Goal: Connect with others: Connect with others

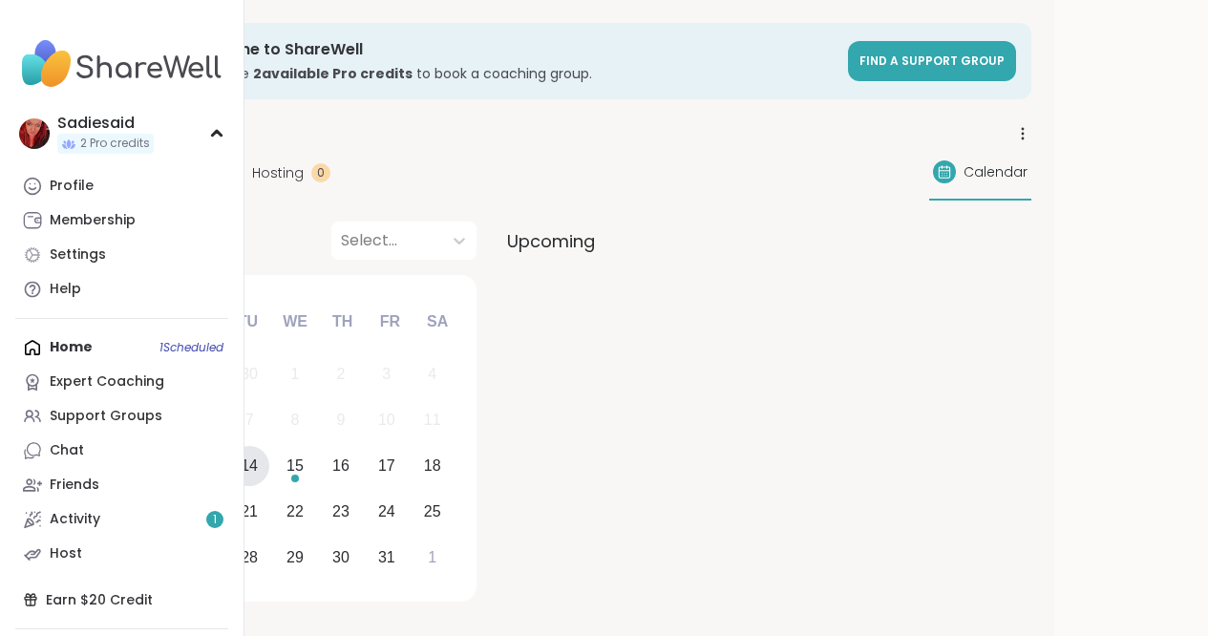
click at [103, 571] on div "Home 1 Scheduled Expert Coaching Support Groups Chat Friends Activity 1 Host" at bounding box center [121, 450] width 213 height 241
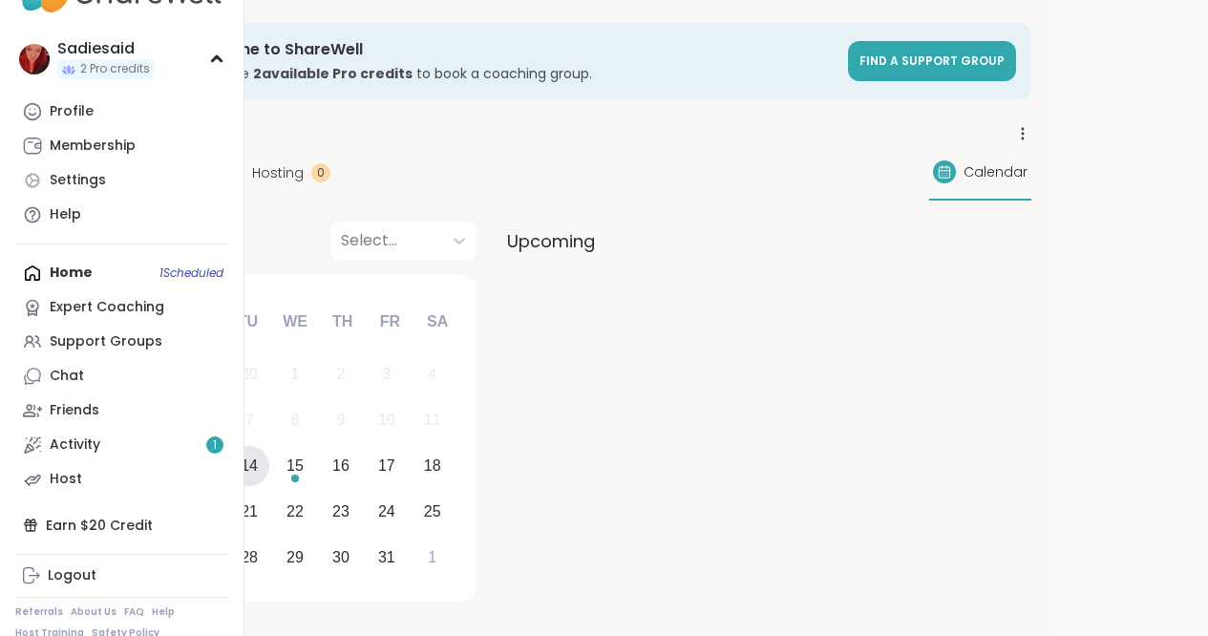
scroll to position [77, 0]
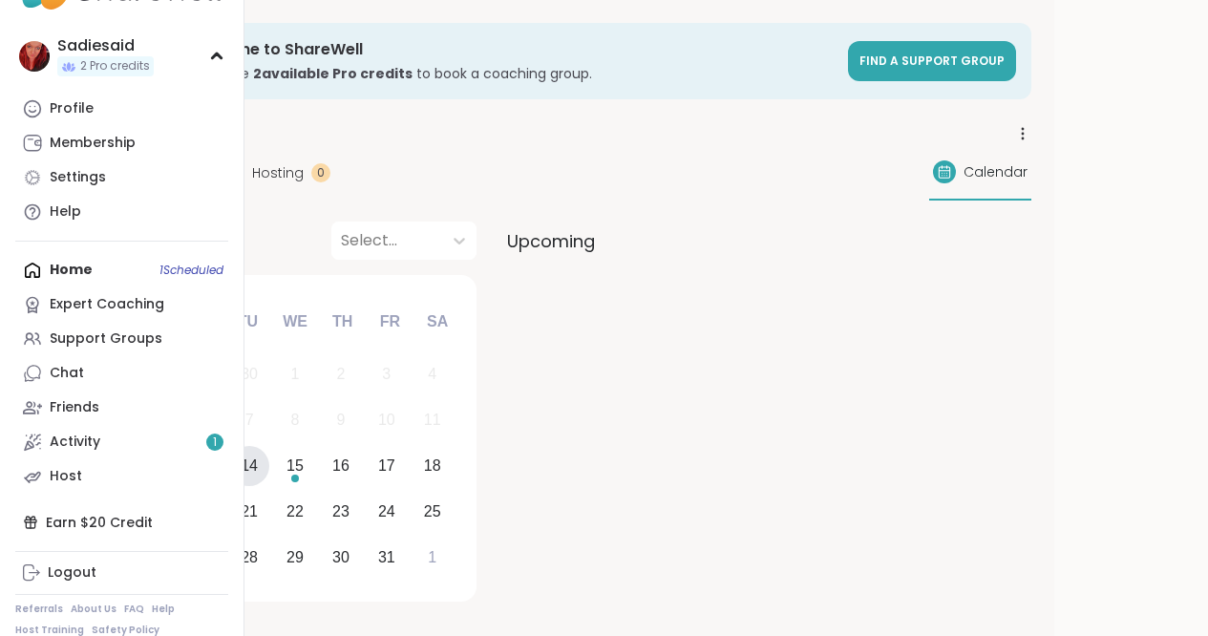
click at [103, 494] on div "Home 1 Scheduled Expert Coaching Support Groups Chat Friends Activity 1 Host" at bounding box center [121, 373] width 213 height 241
click at [115, 494] on div "Home 1 Scheduled Expert Coaching Support Groups Chat Friends Activity 1 Host" at bounding box center [121, 373] width 213 height 241
click at [53, 494] on div "Home 1 Scheduled Expert Coaching Support Groups Chat Friends Activity 1 Host" at bounding box center [121, 373] width 213 height 241
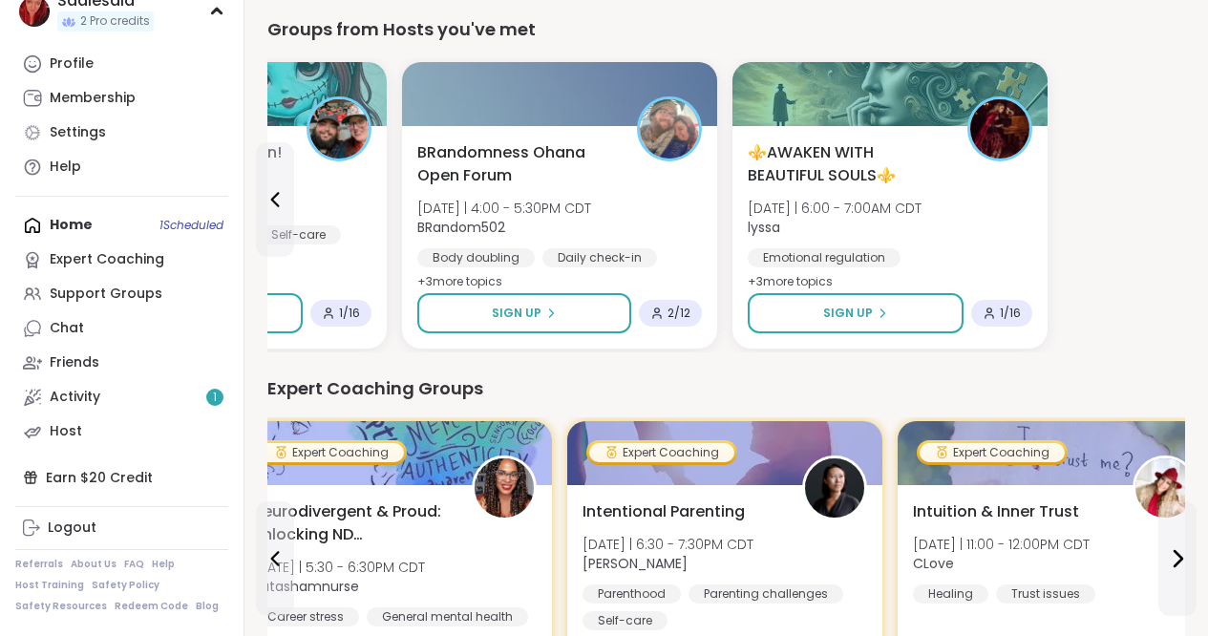
scroll to position [983, 0]
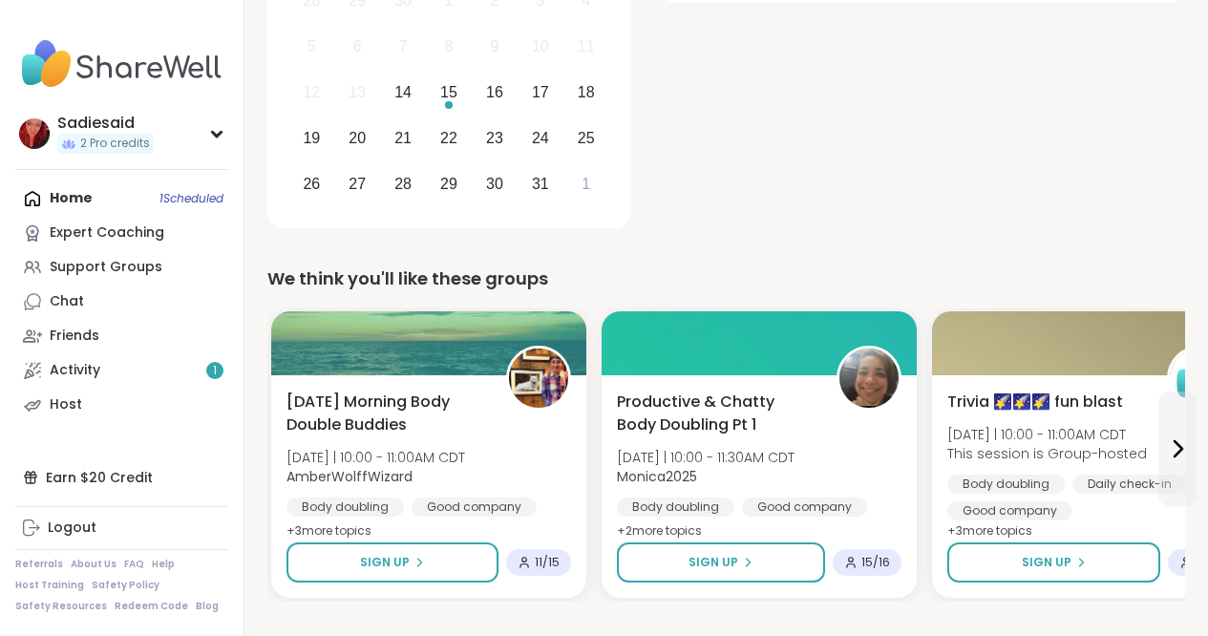
scroll to position [375, 0]
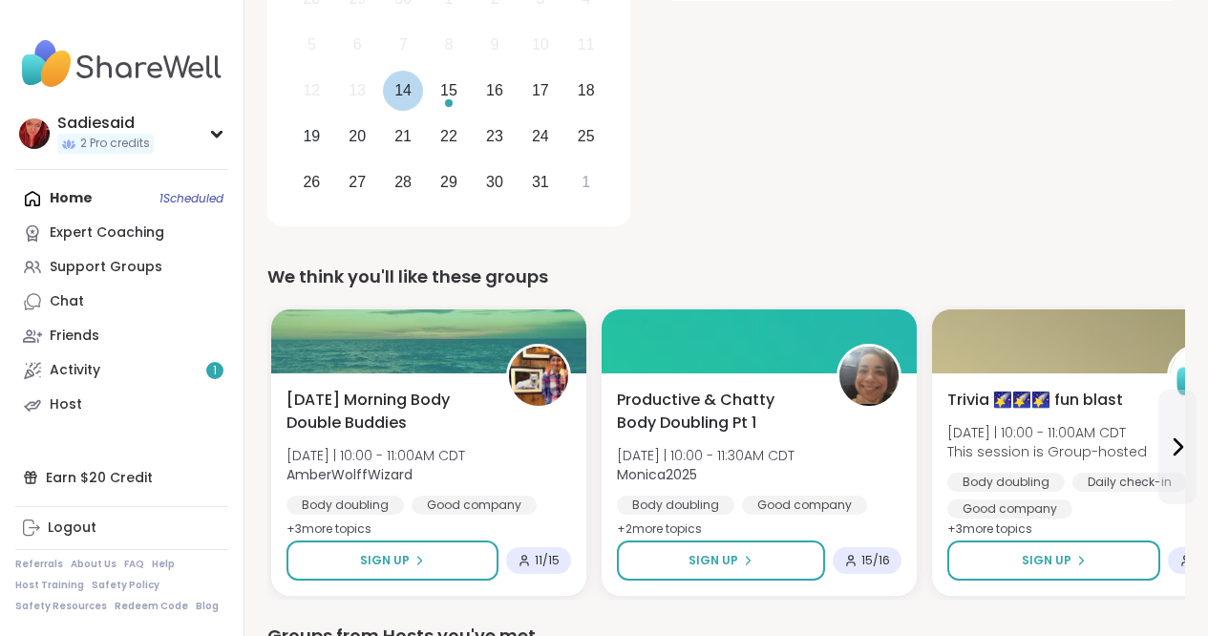
click at [412, 103] on div "14" at bounding box center [402, 90] width 17 height 26
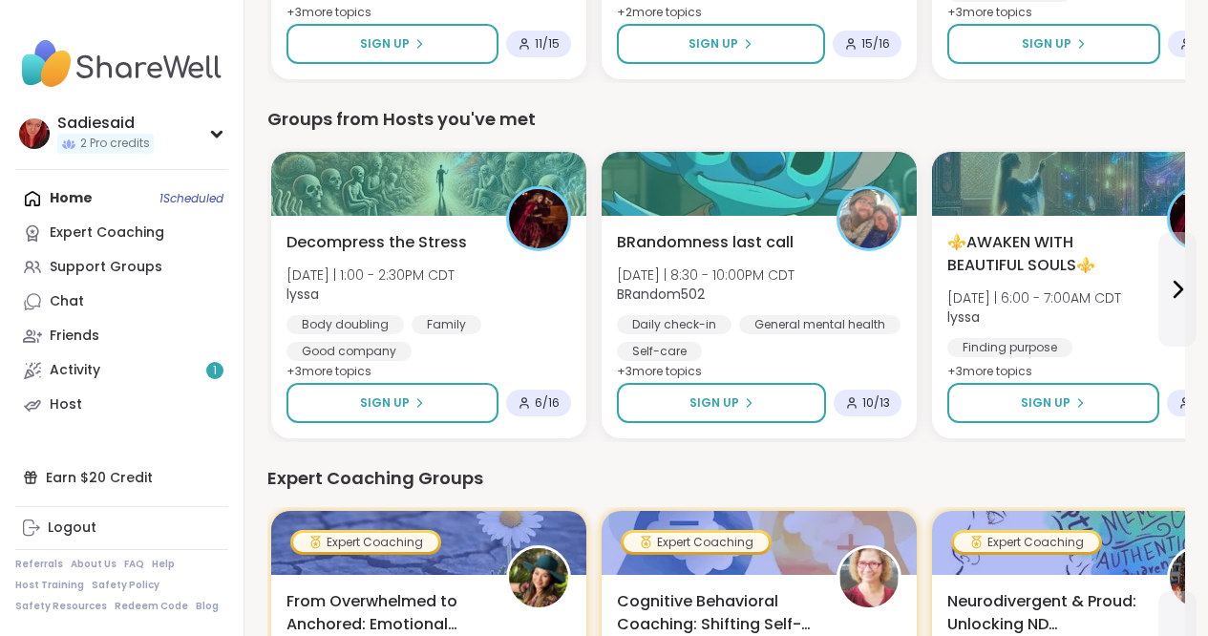
scroll to position [892, 214]
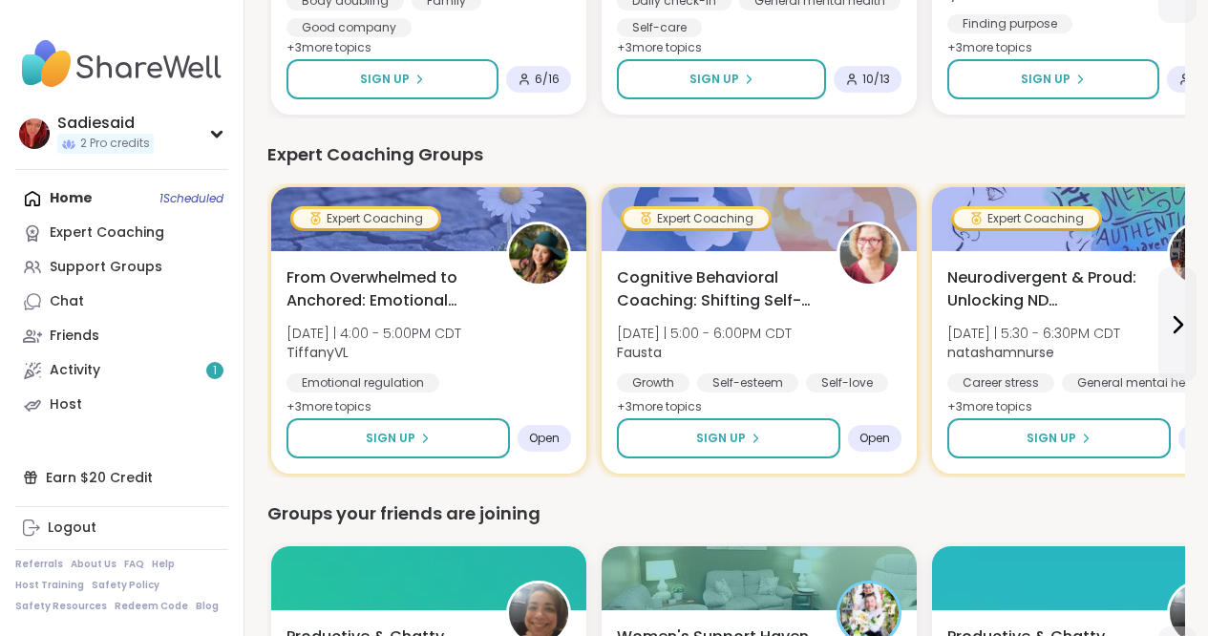
scroll to position [1216, 214]
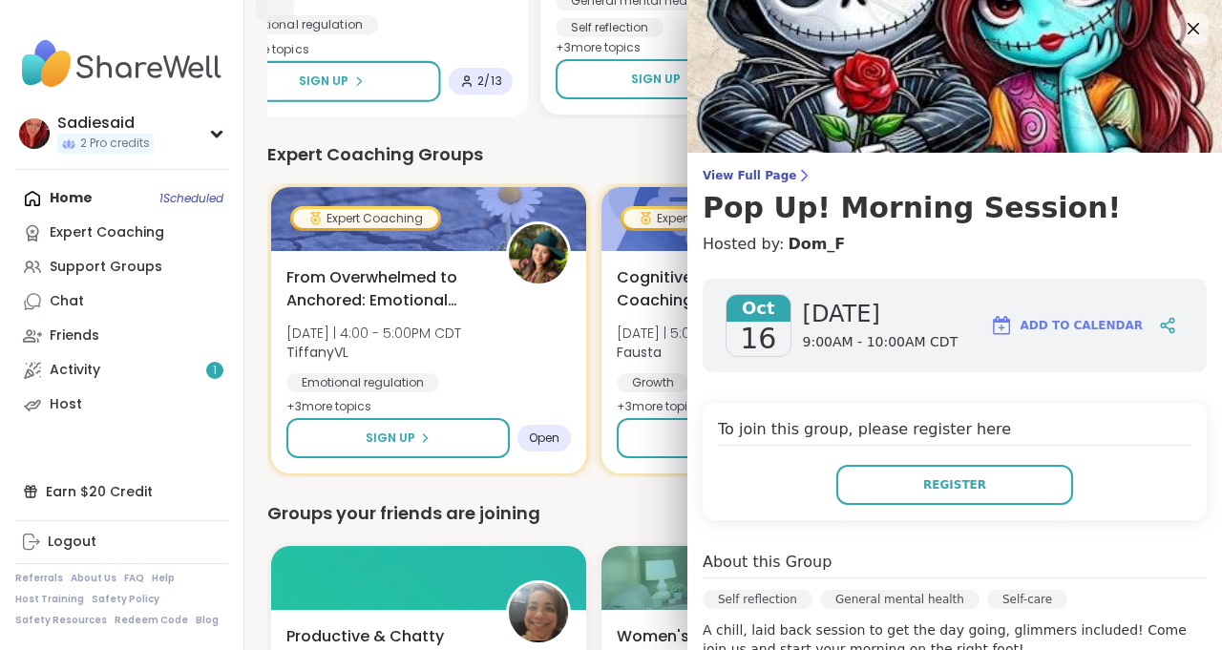
click at [529, 117] on div "⚜️AWAKEN WITH BEAUTIFUL SOULS⚜️ [DATE] | 6:00 - 7:00AM CDT lyssa Emotional regu…" at bounding box center [368, 3] width 322 height 227
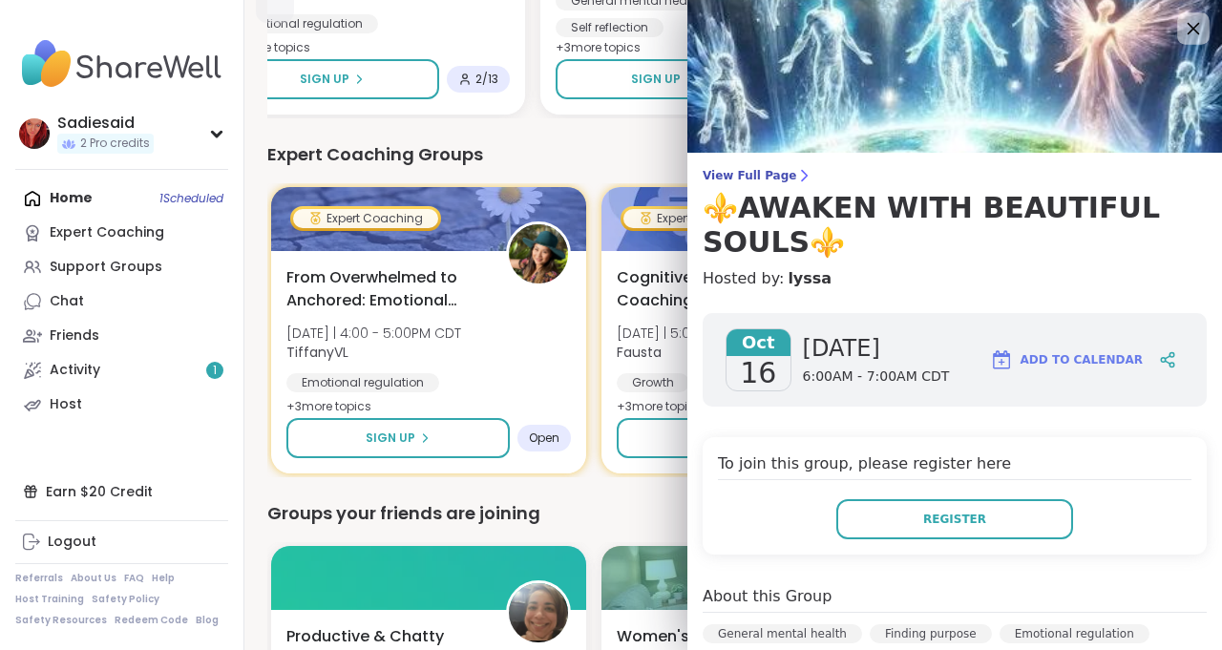
click at [1188, 35] on icon at bounding box center [1194, 29] width 12 height 12
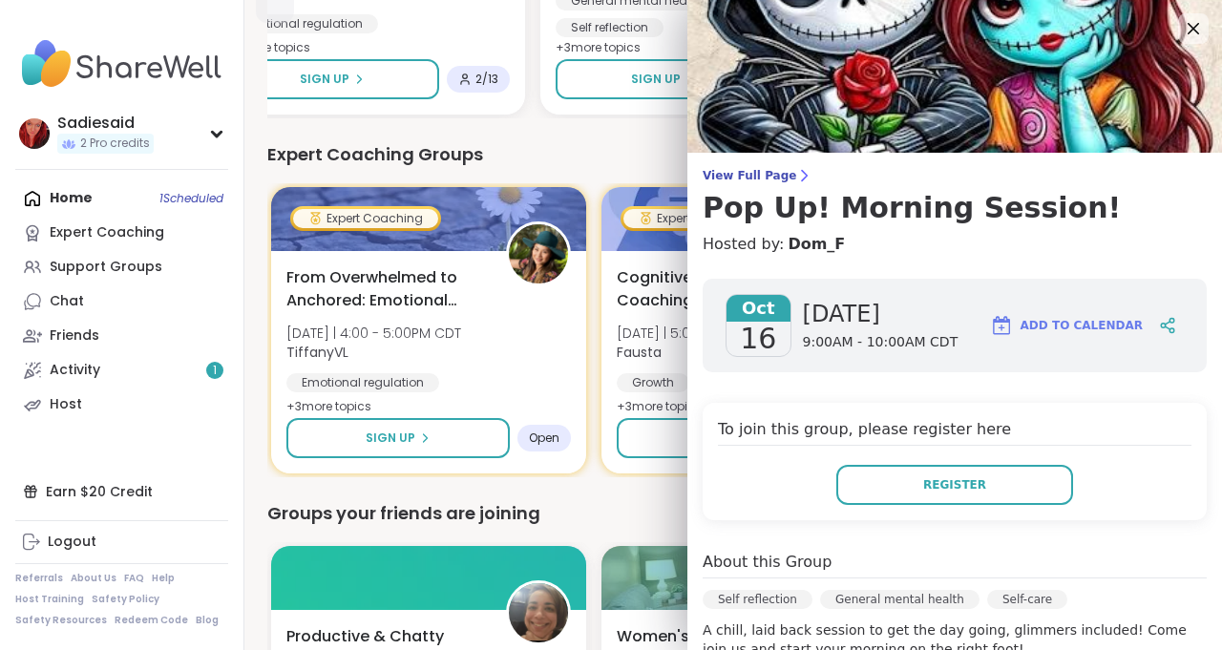
click at [988, 94] on img at bounding box center [955, 76] width 535 height 153
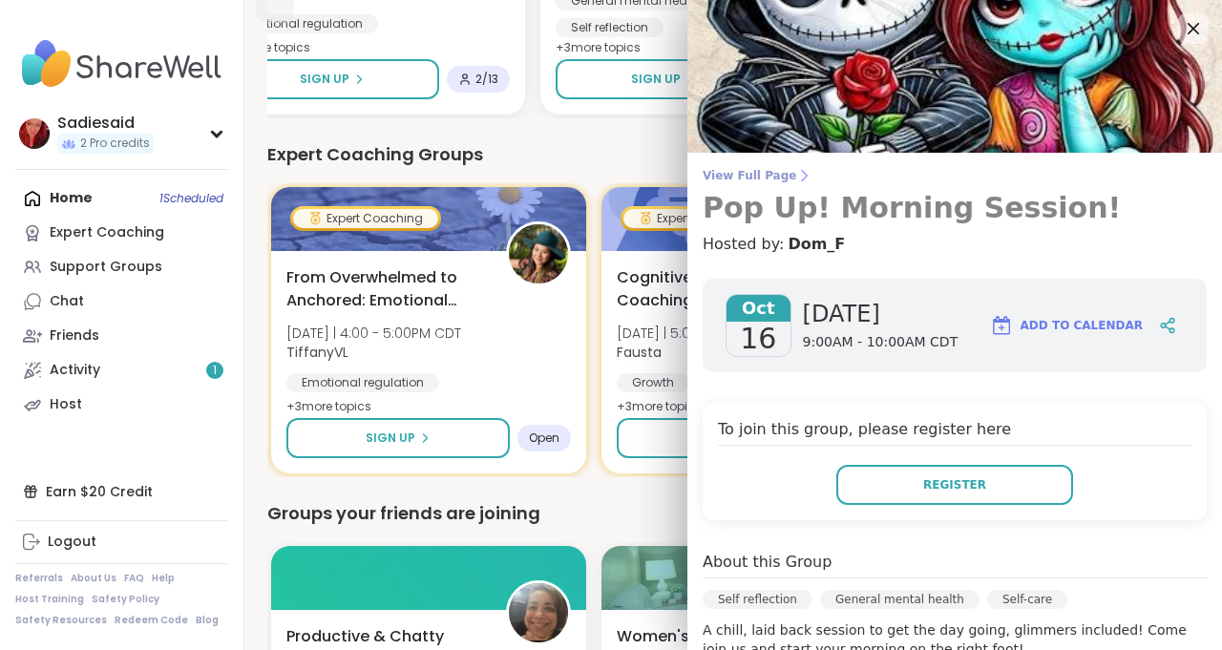
click at [804, 183] on span "View Full Page" at bounding box center [955, 175] width 504 height 15
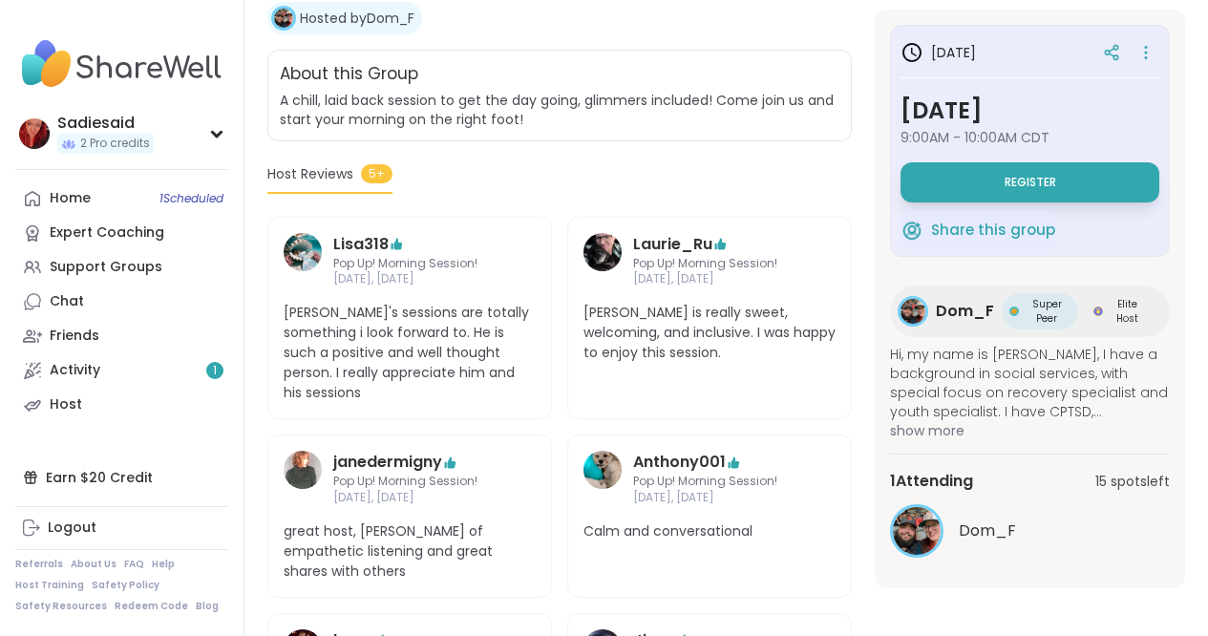
scroll to position [393, 0]
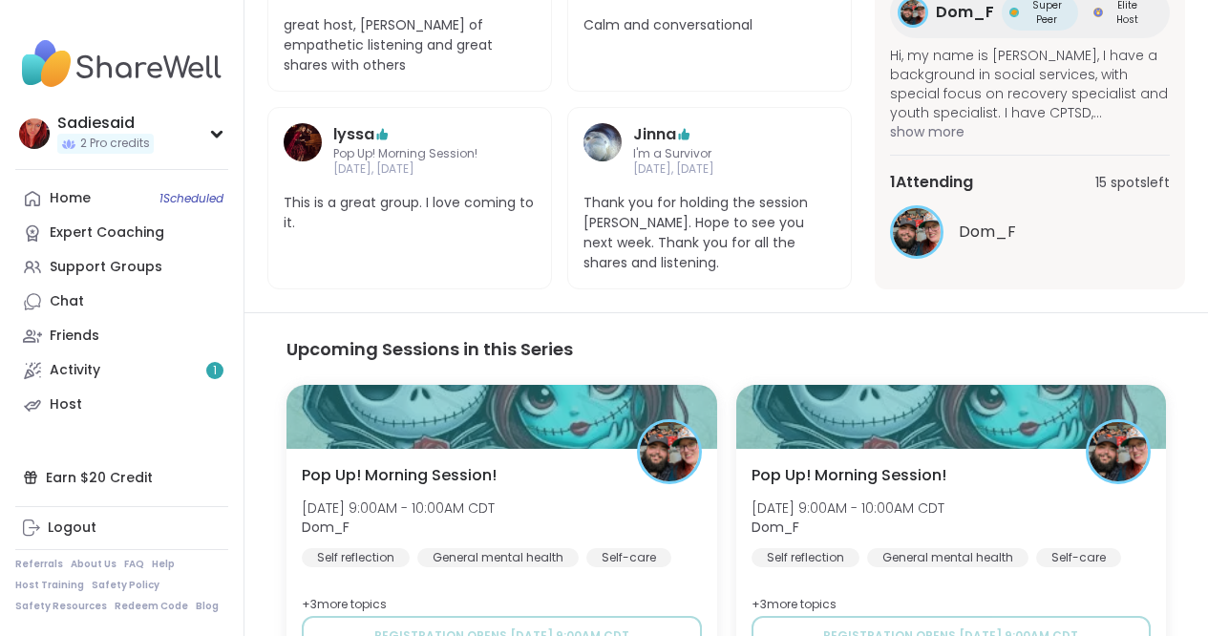
scroll to position [945, 0]
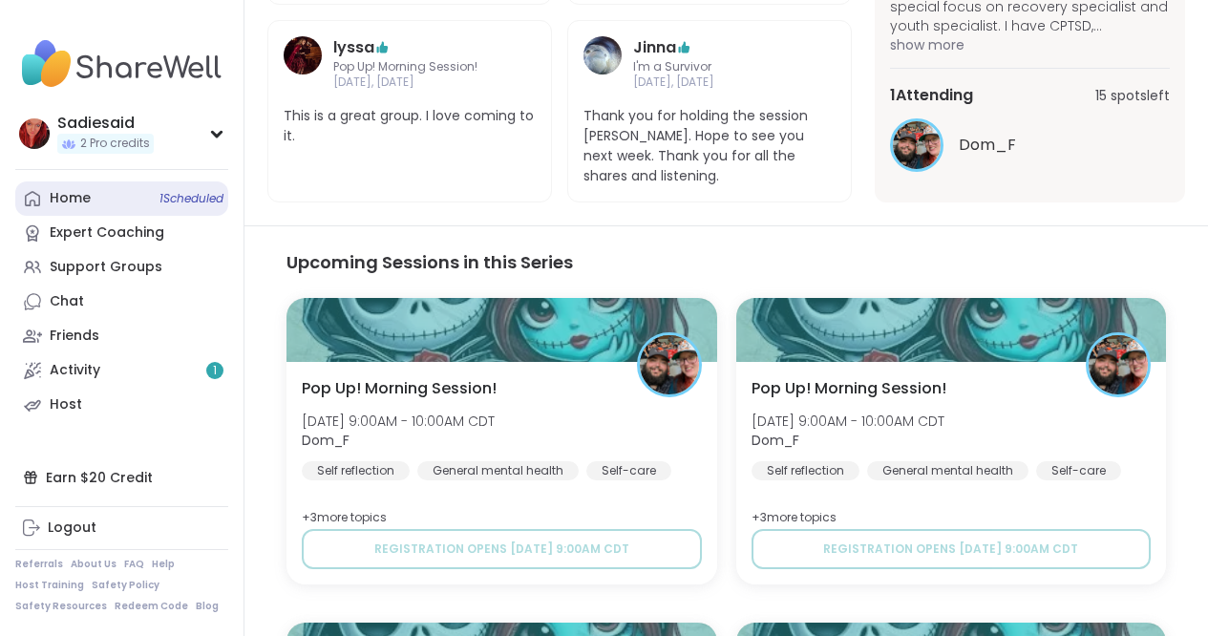
click at [91, 208] on div "Home 1 Scheduled" at bounding box center [70, 198] width 41 height 19
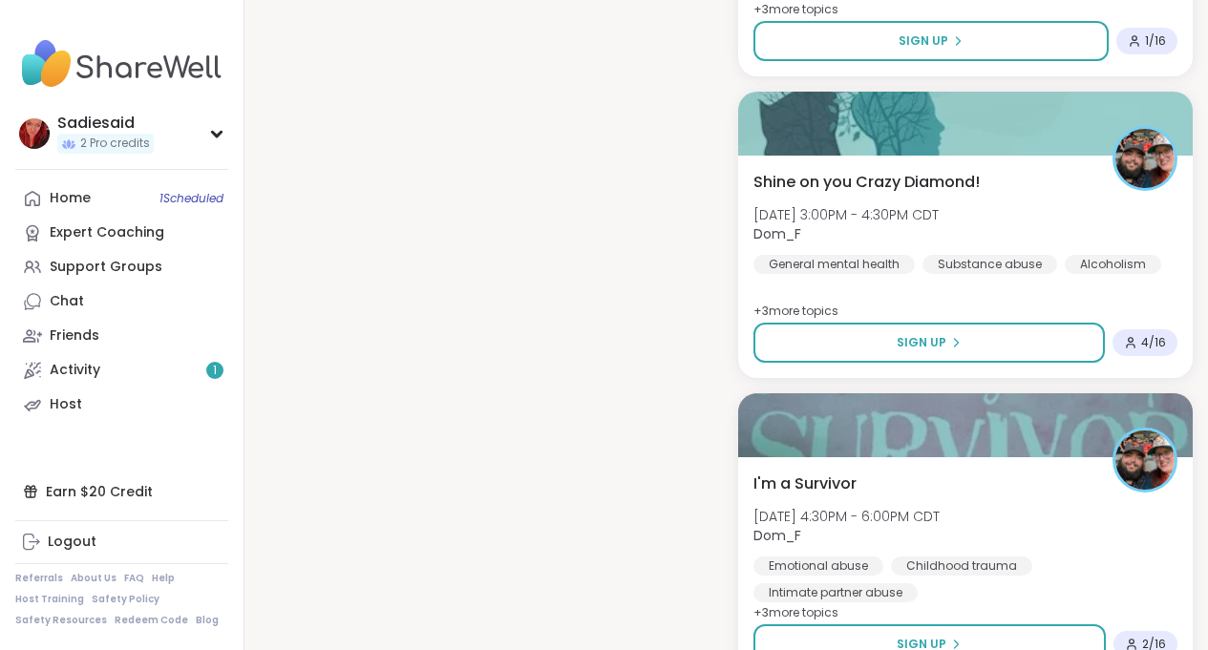
scroll to position [3127, 0]
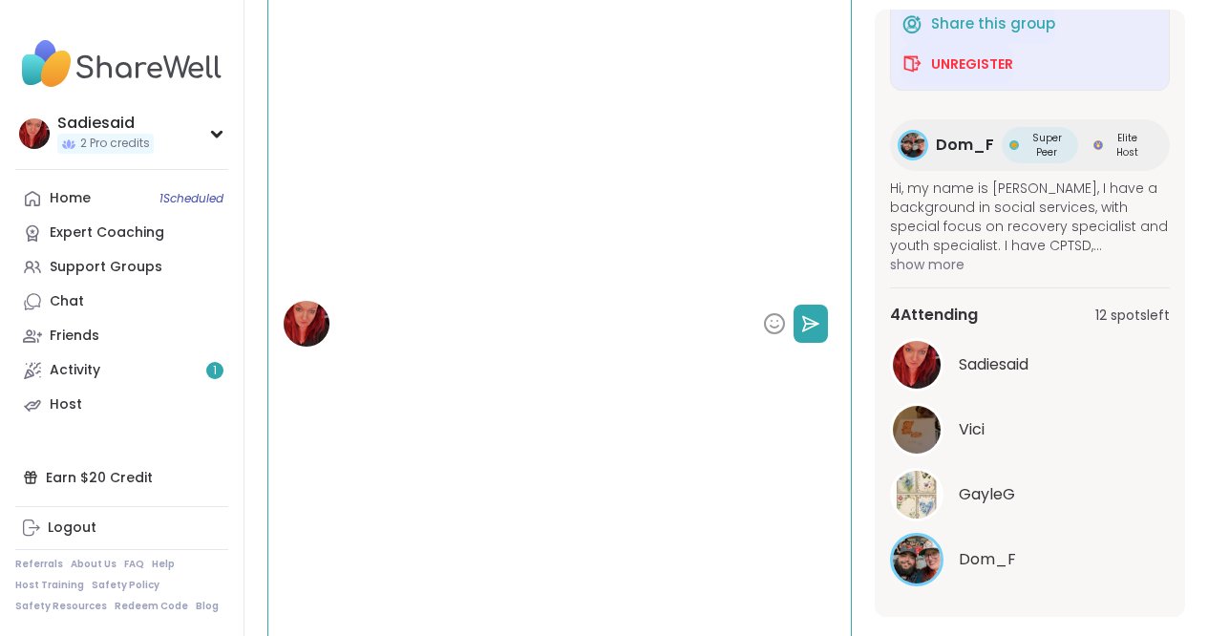
scroll to position [958, 0]
click at [91, 208] on div "Home 1 Scheduled" at bounding box center [70, 198] width 41 height 19
type textarea "*"
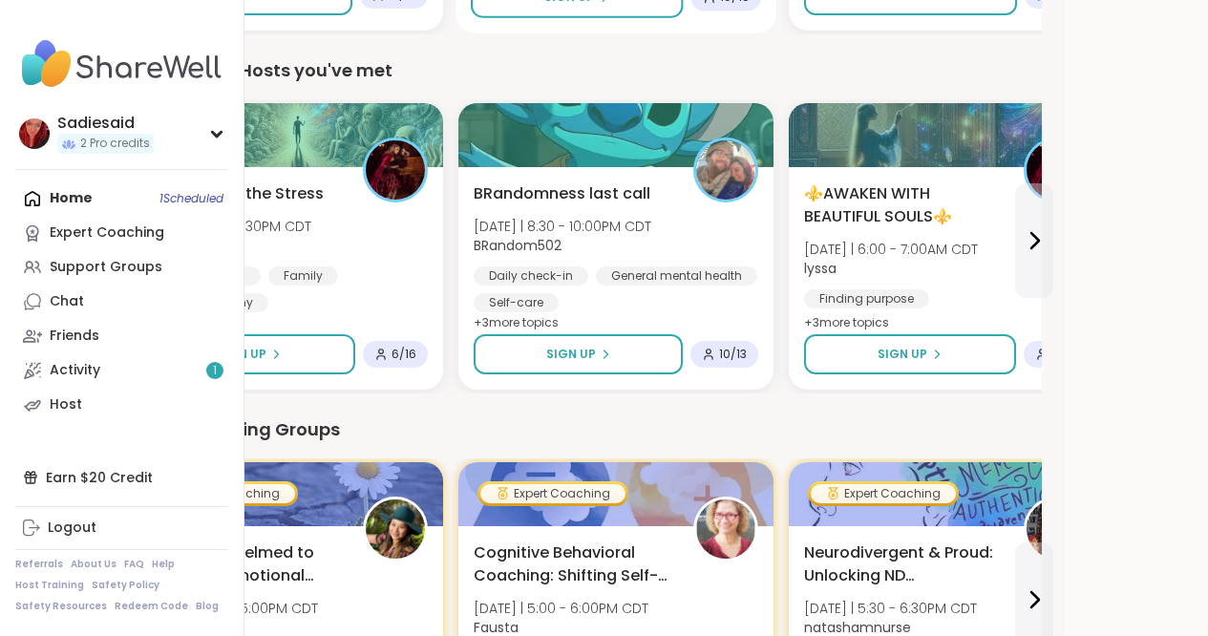
scroll to position [941, 214]
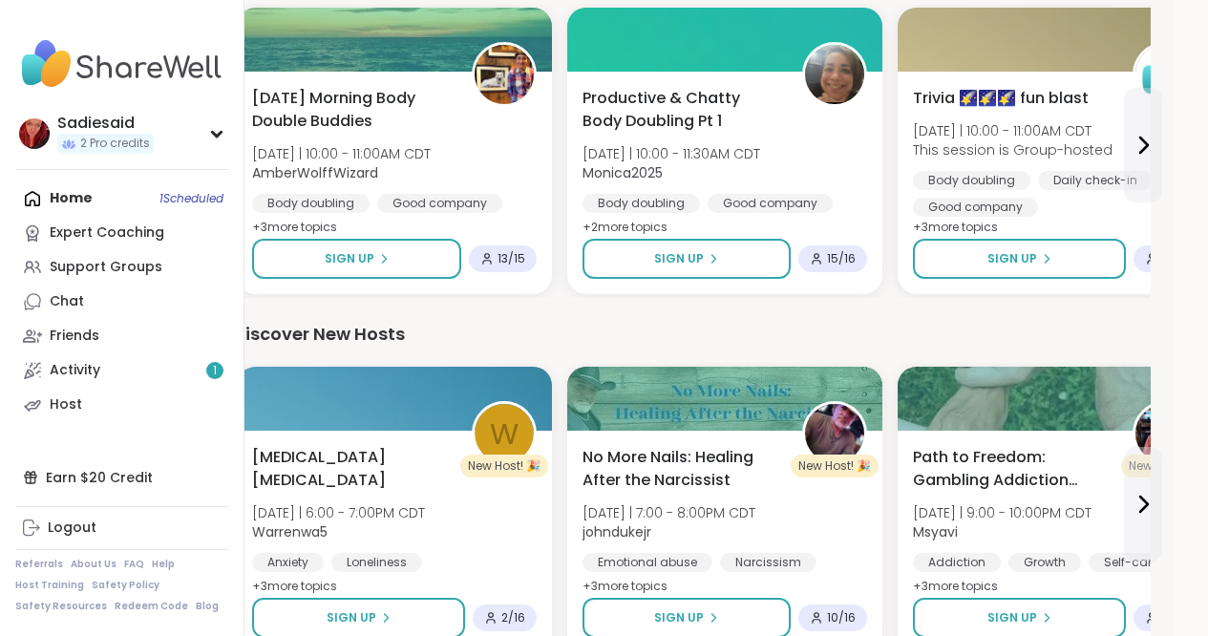
scroll to position [2113, 214]
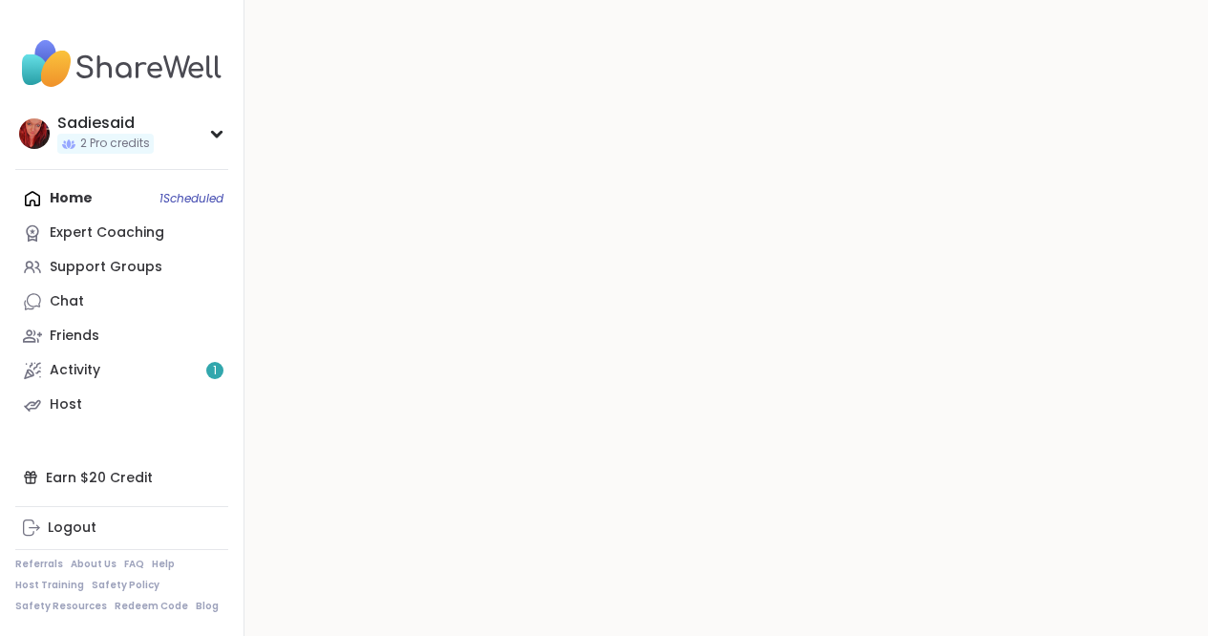
scroll to position [3350, 214]
click at [99, 346] on div "Friends" at bounding box center [75, 336] width 50 height 19
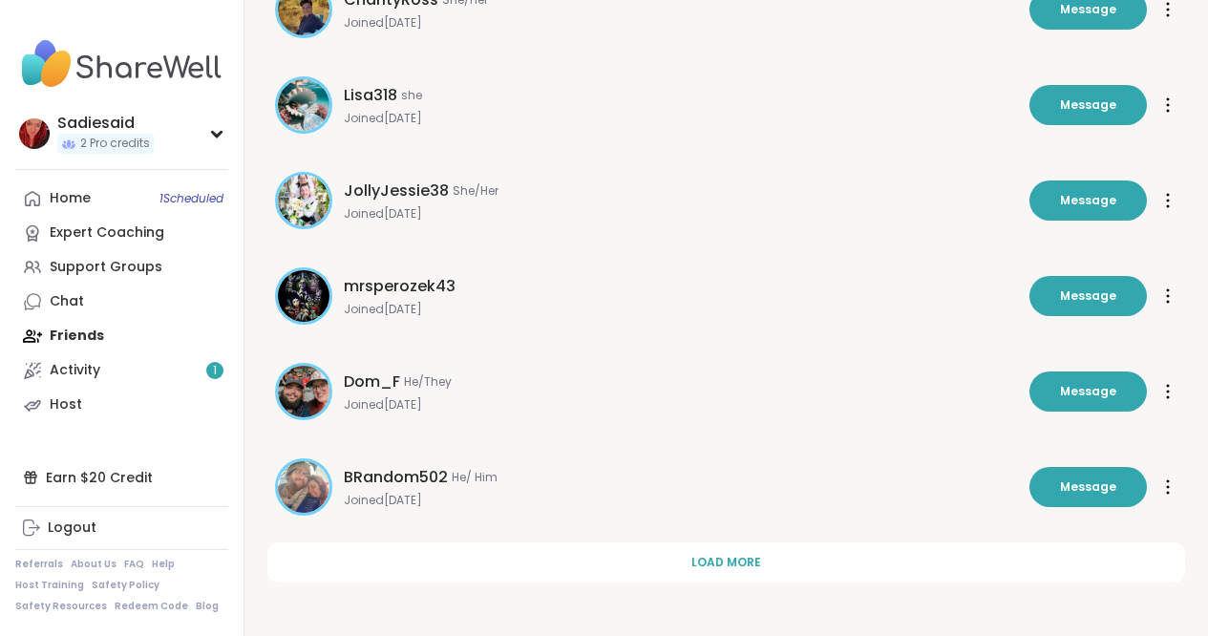
scroll to position [1168, 0]
click at [509, 410] on div "Dom_F He/They Joined Oct 2022 Message Message" at bounding box center [726, 391] width 918 height 80
click at [329, 404] on img at bounding box center [304, 392] width 52 height 52
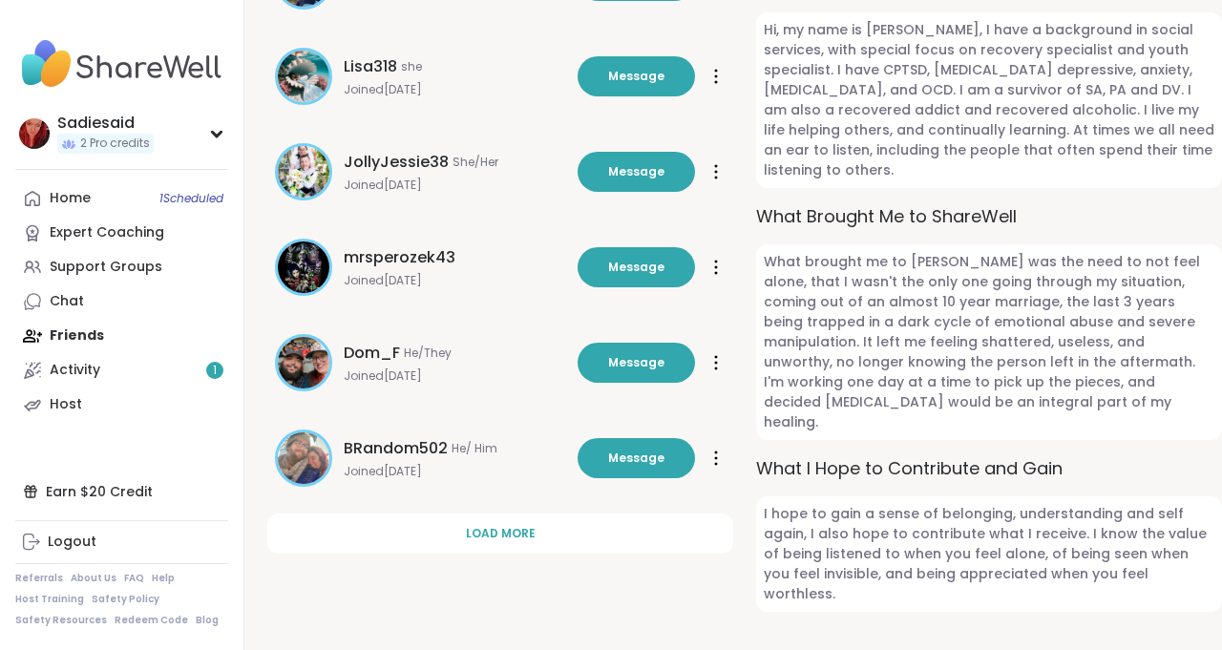
click at [400, 365] on span "Dom_F" at bounding box center [372, 353] width 56 height 23
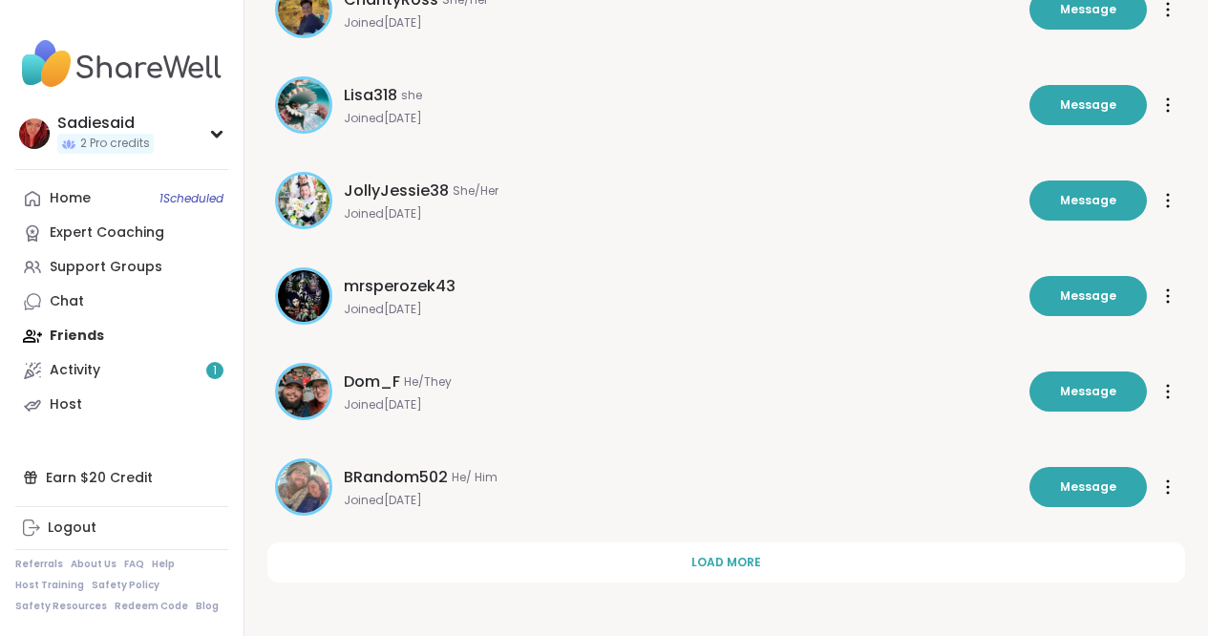
click at [452, 389] on div "Dom_F He/They" at bounding box center [398, 381] width 108 height 23
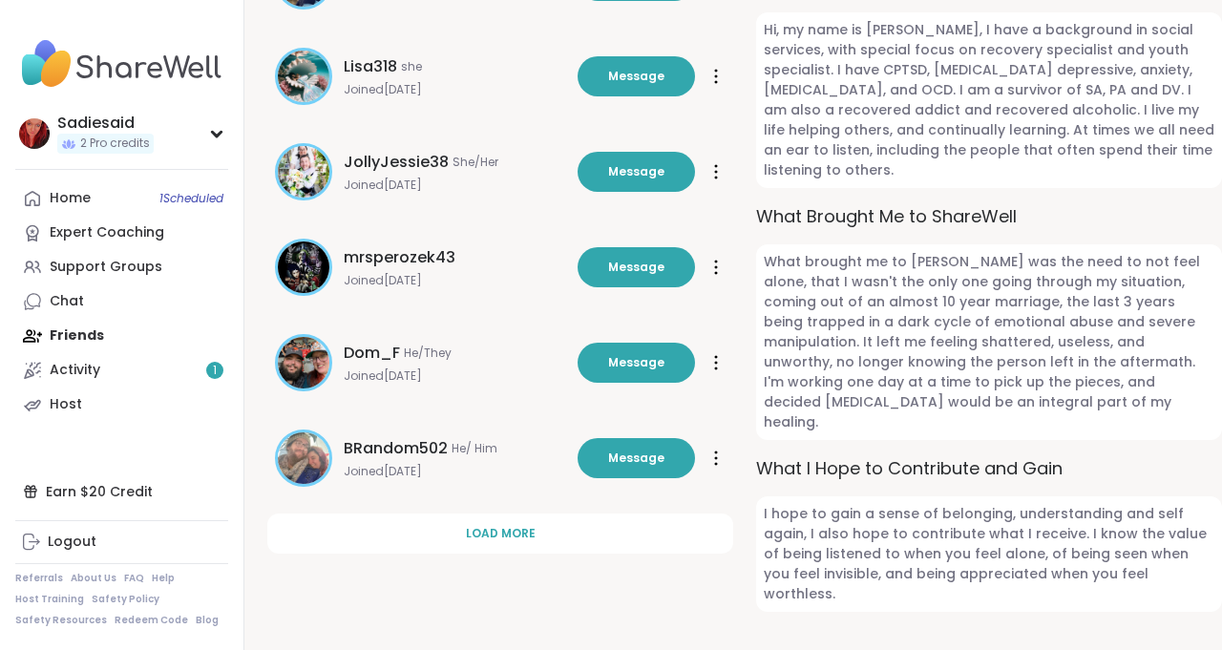
click at [566, 384] on div "Dom_F He/They Joined Oct 2022" at bounding box center [455, 363] width 222 height 42
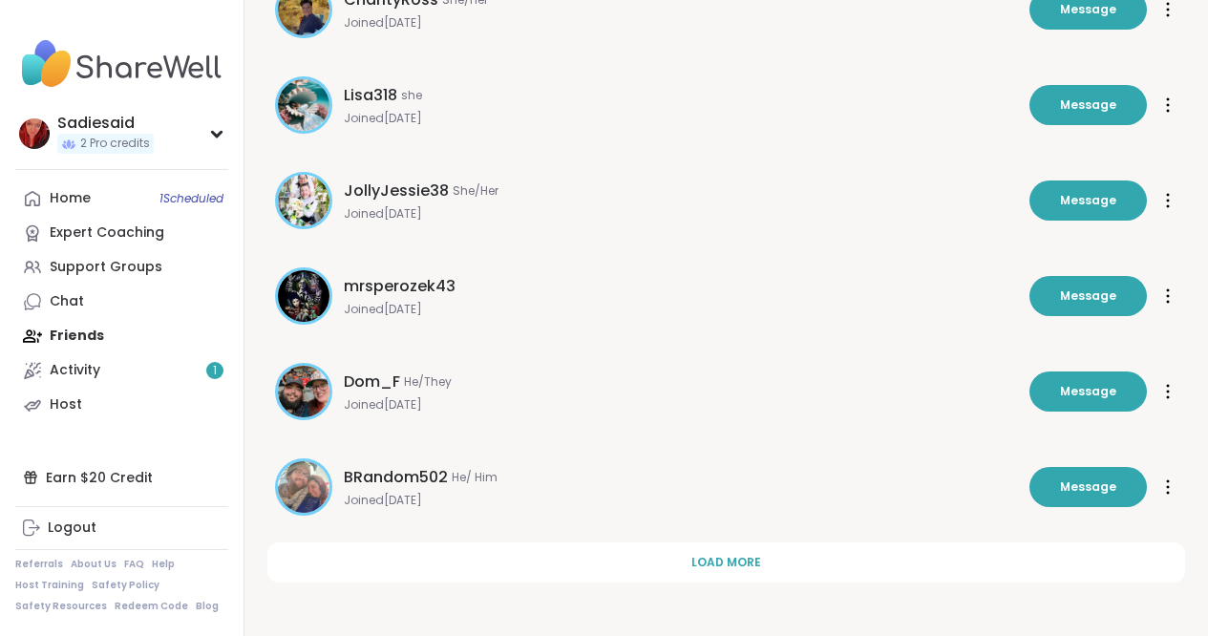
click at [329, 396] on img at bounding box center [304, 392] width 52 height 52
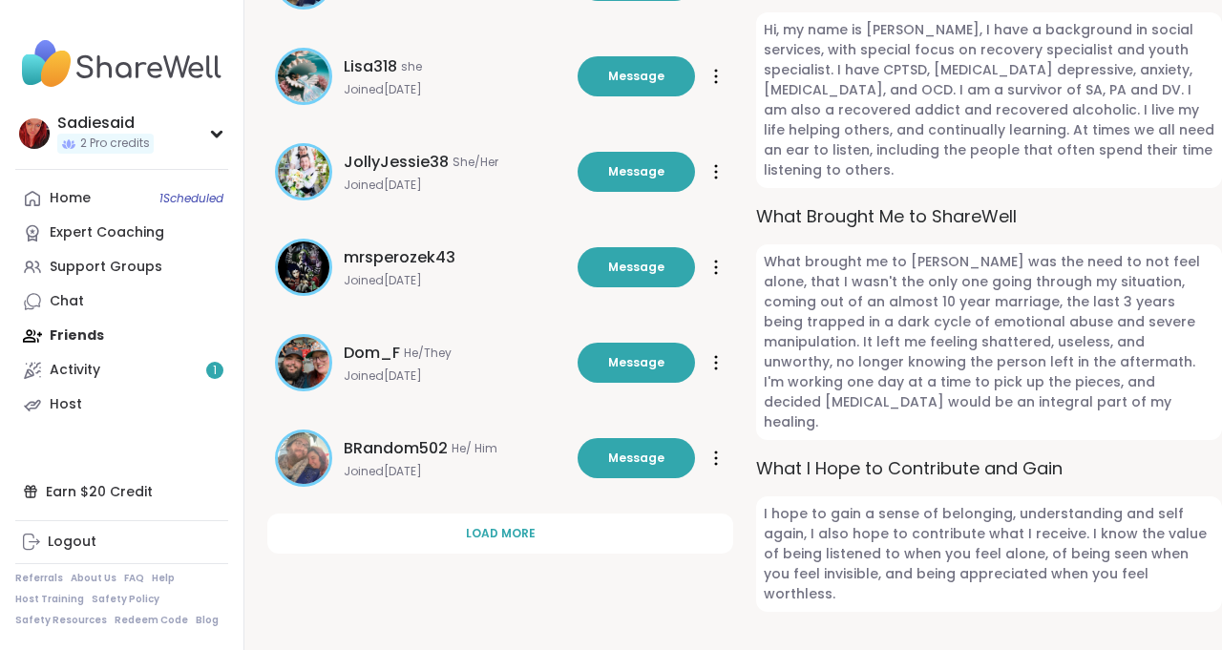
click at [668, 403] on div "Dom_F He/They Joined Oct 2022 Message Message" at bounding box center [500, 363] width 466 height 80
